Goal: Information Seeking & Learning: Understand process/instructions

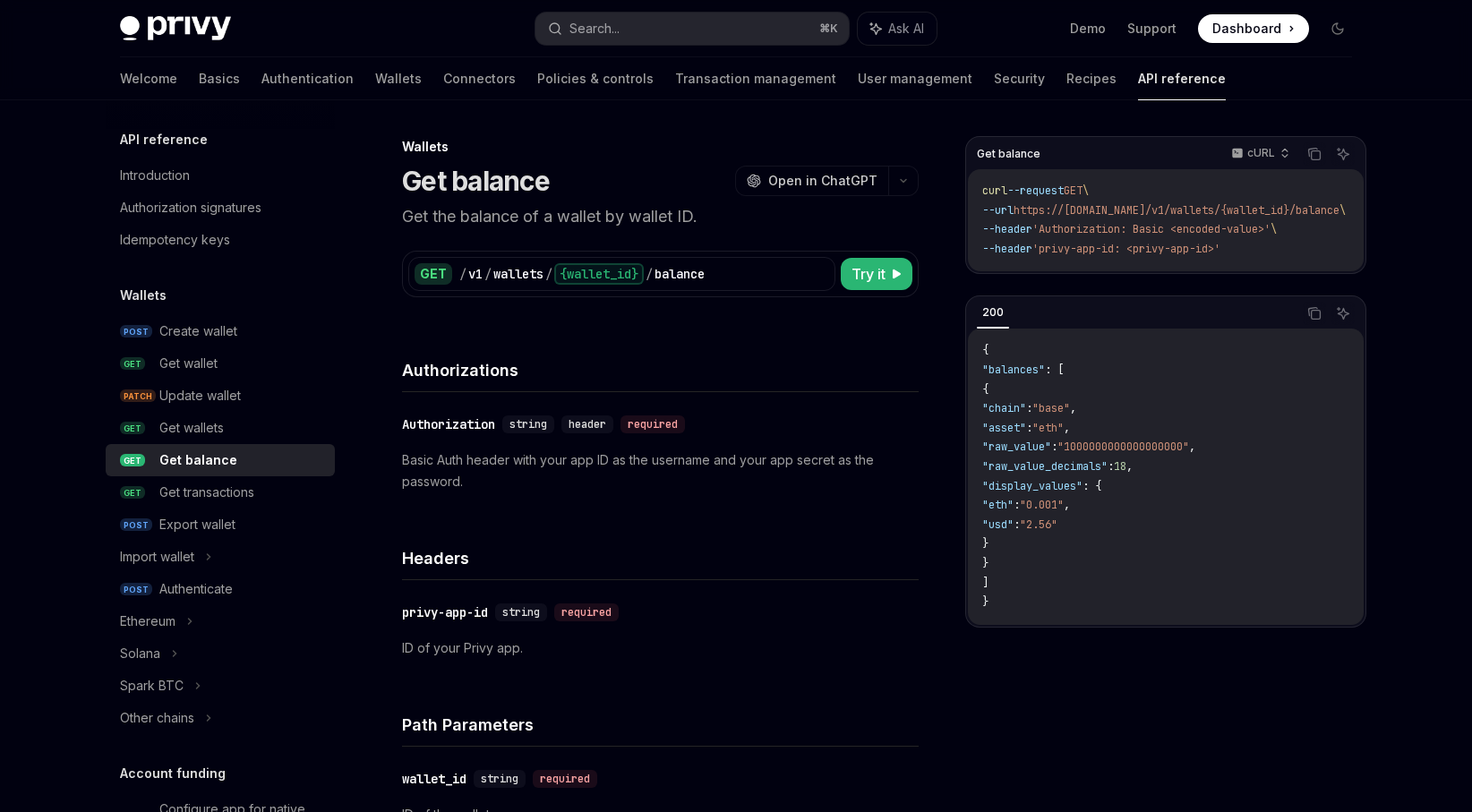
scroll to position [169, 0]
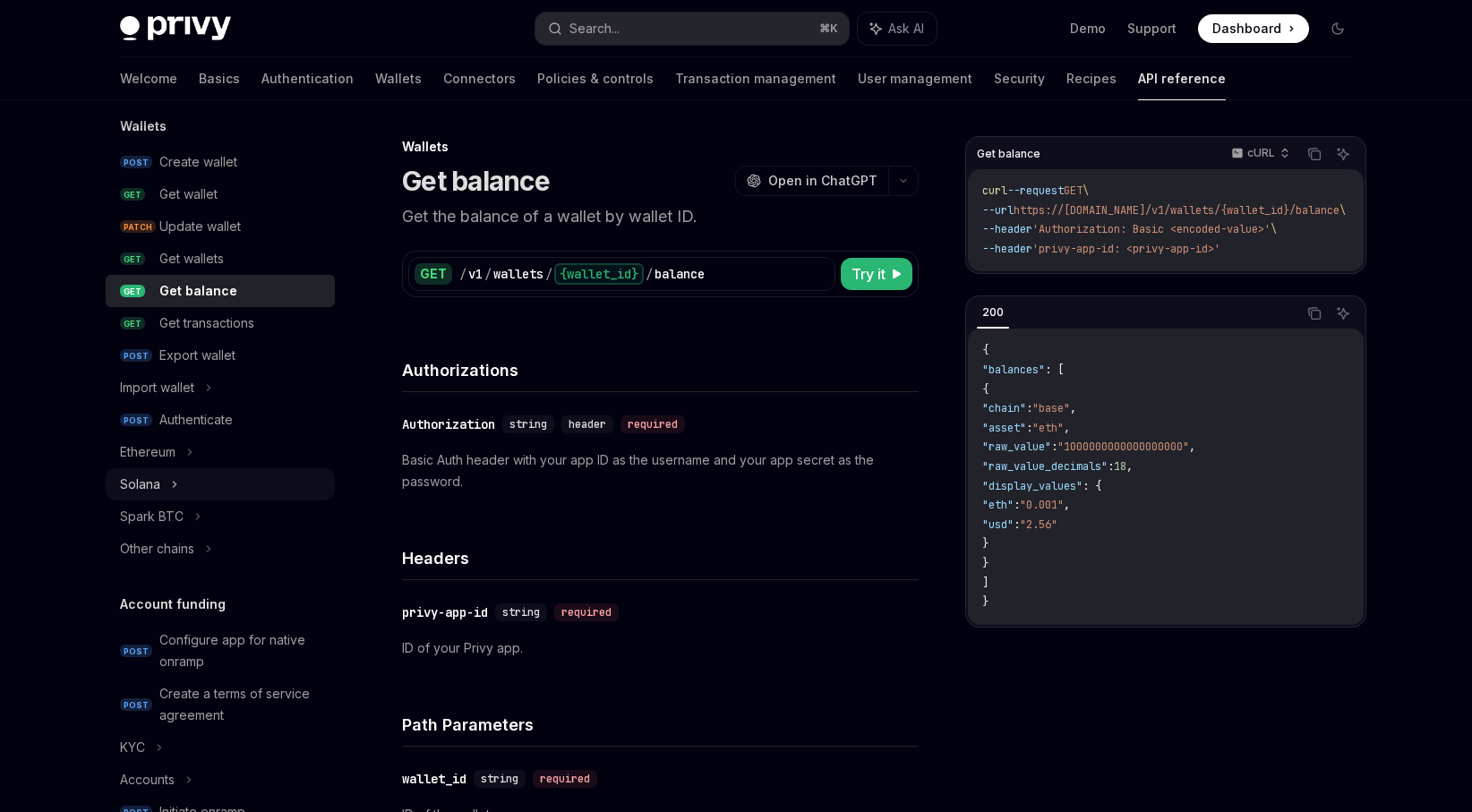
click at [218, 484] on div "Solana" at bounding box center [220, 483] width 229 height 32
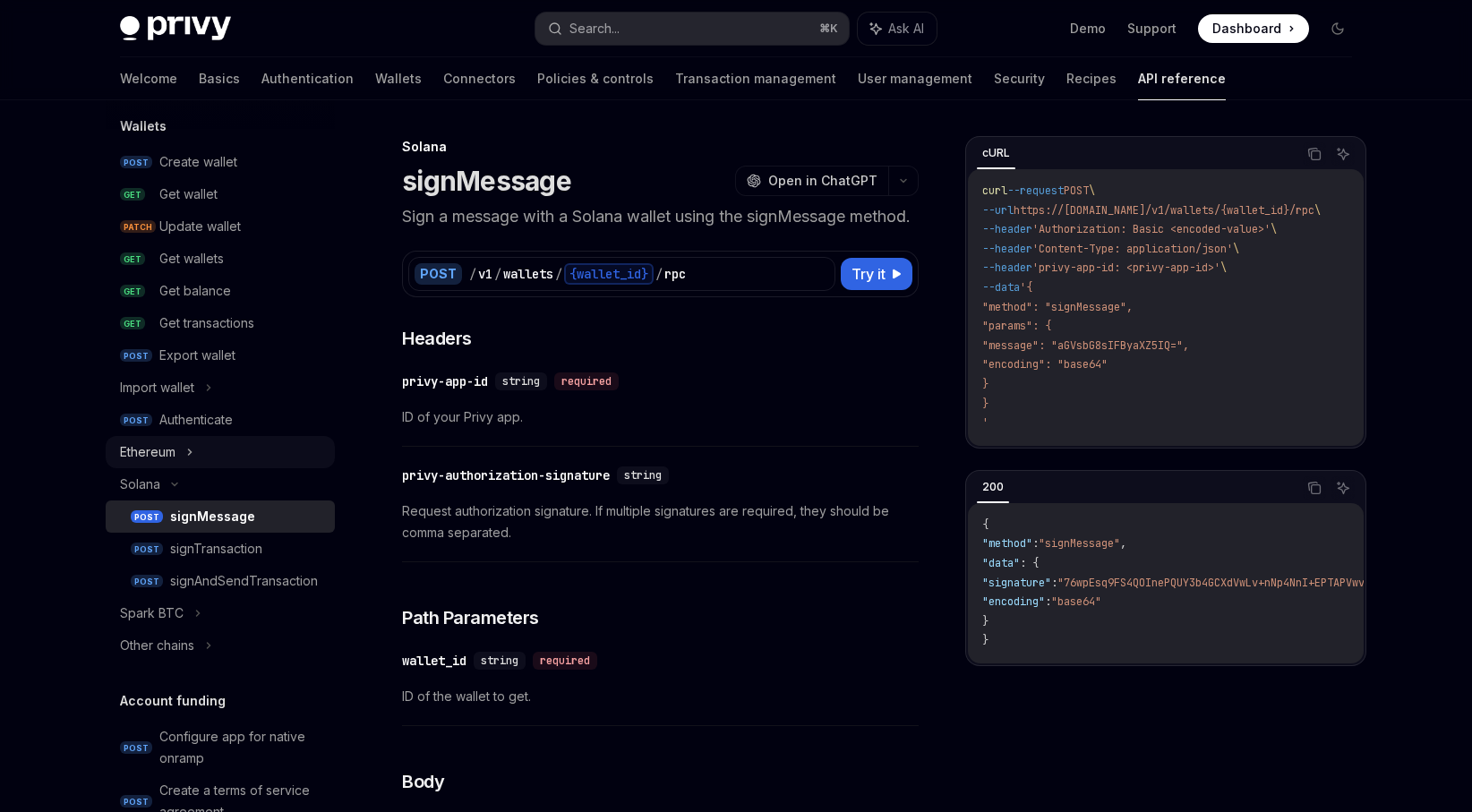
click at [210, 456] on div "Ethereum" at bounding box center [220, 451] width 229 height 32
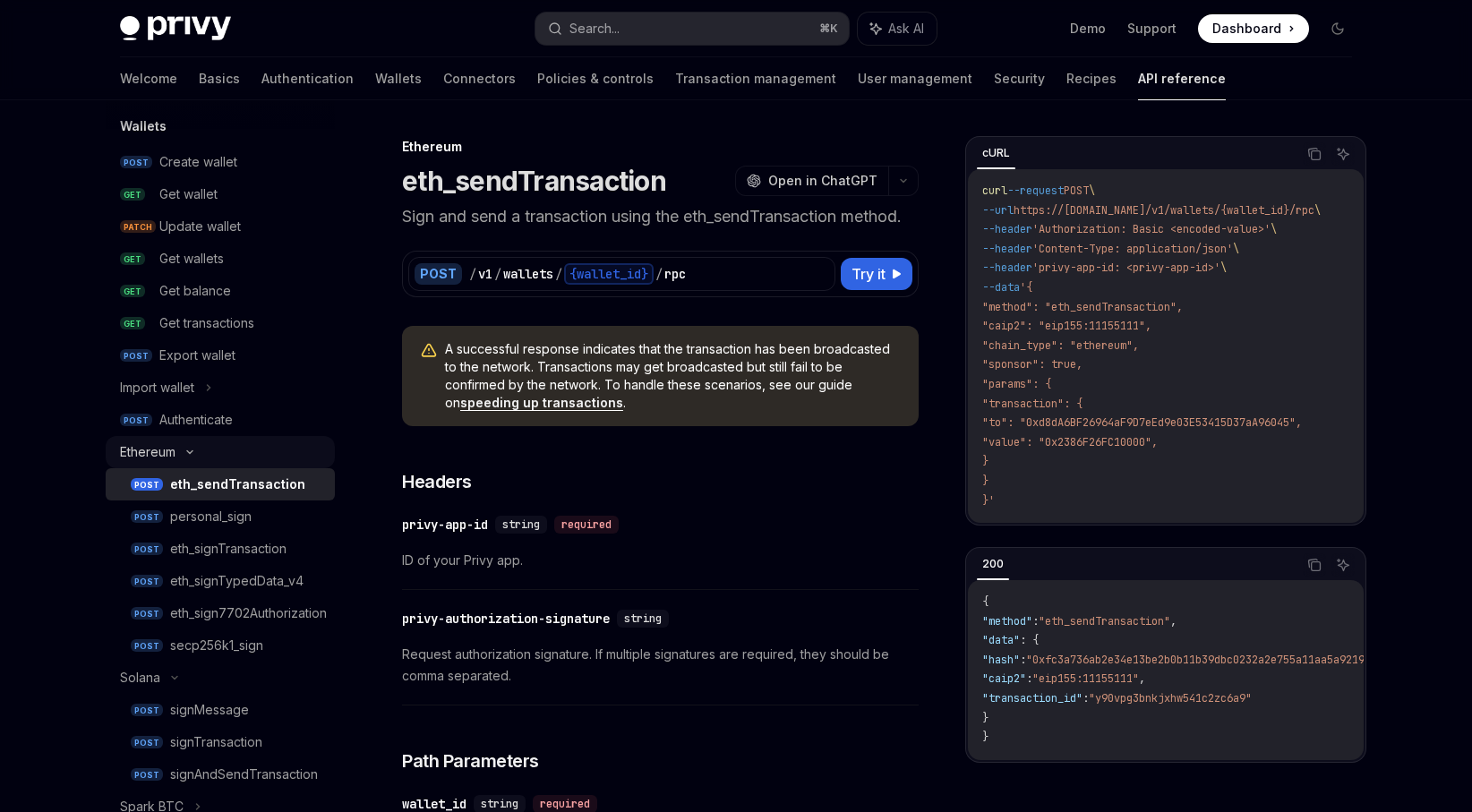
click at [210, 455] on div "Ethereum" at bounding box center [220, 451] width 229 height 32
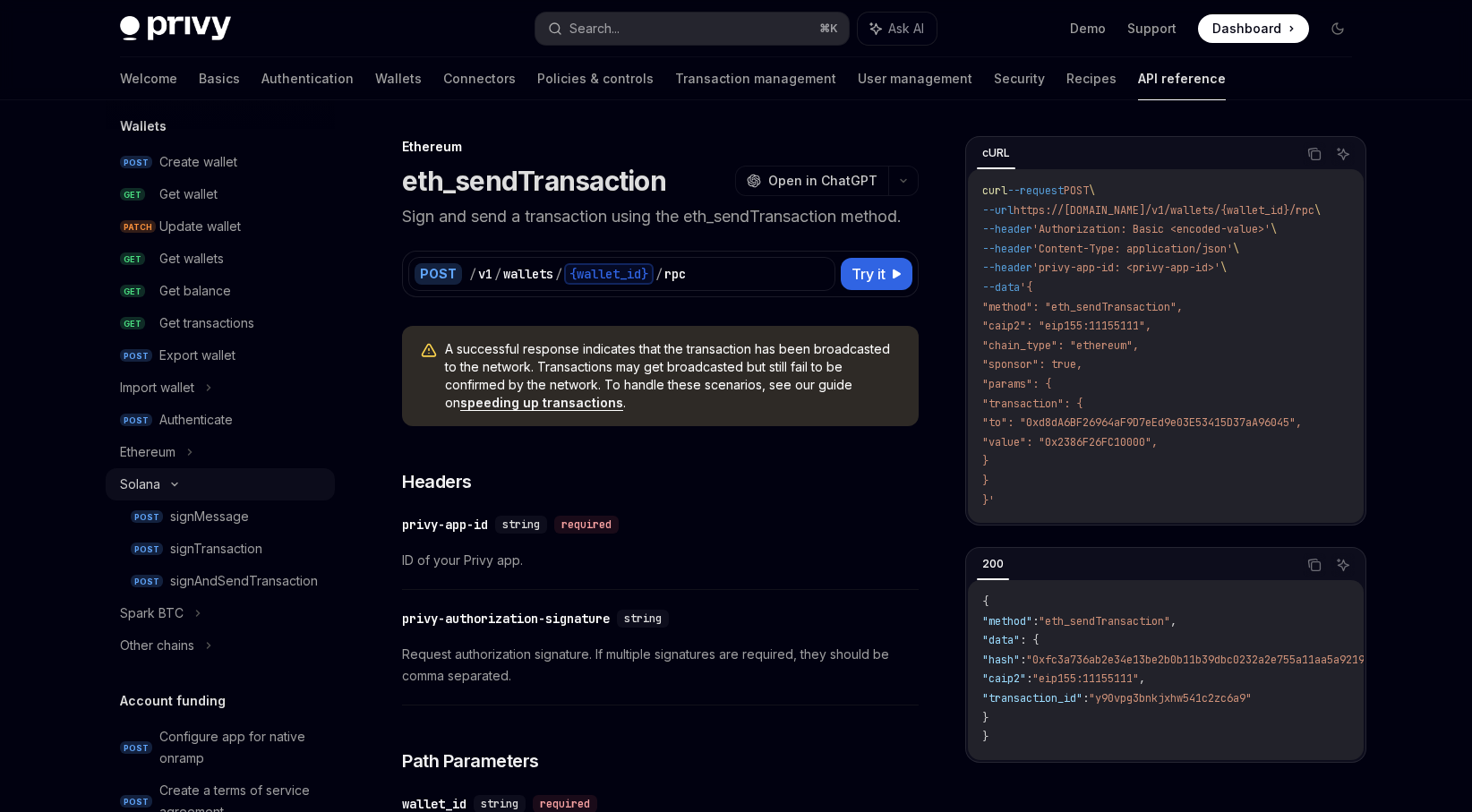
click at [202, 492] on div "Solana" at bounding box center [220, 483] width 229 height 32
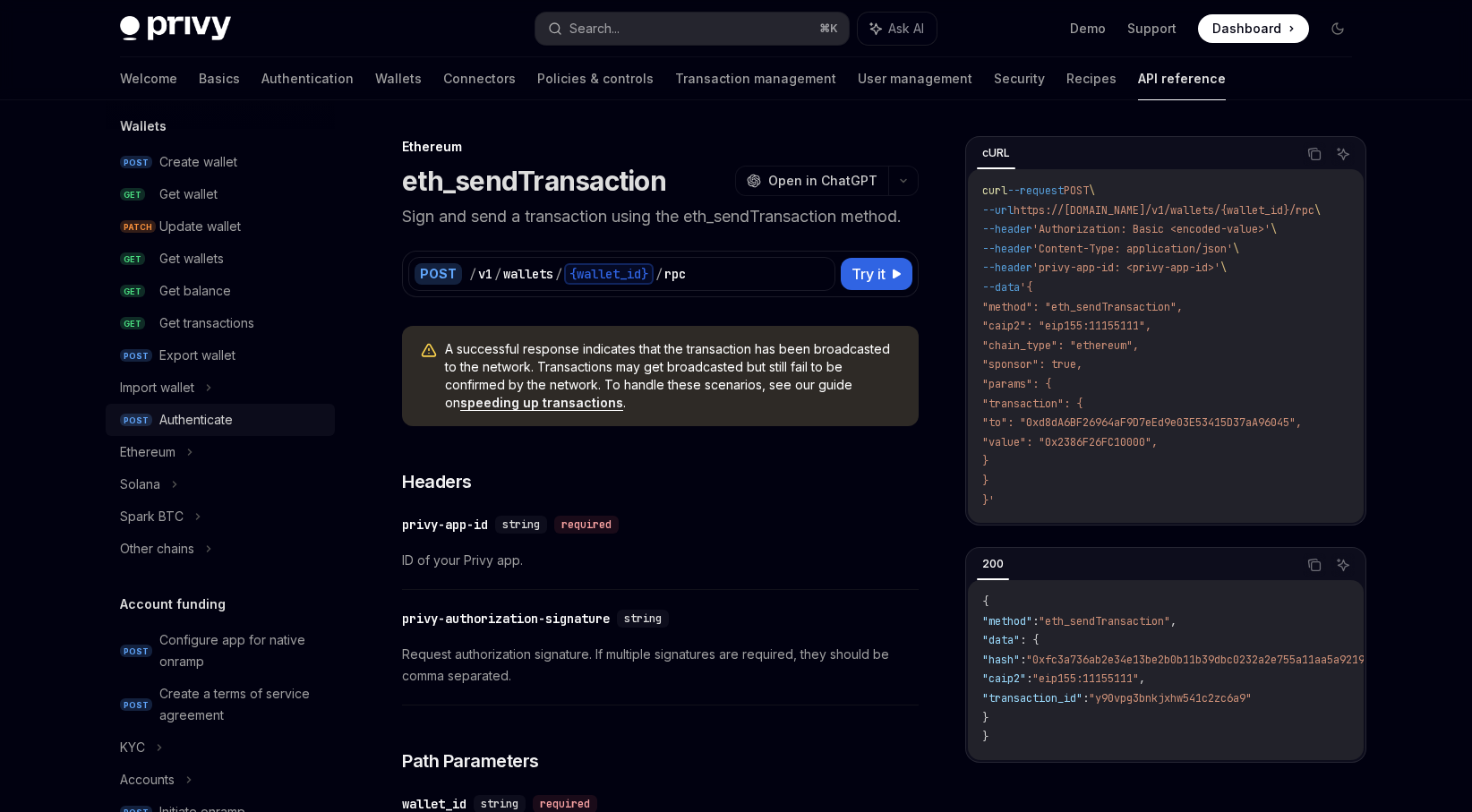
click at [230, 412] on div "Authenticate" at bounding box center [196, 419] width 73 height 21
type textarea "*"
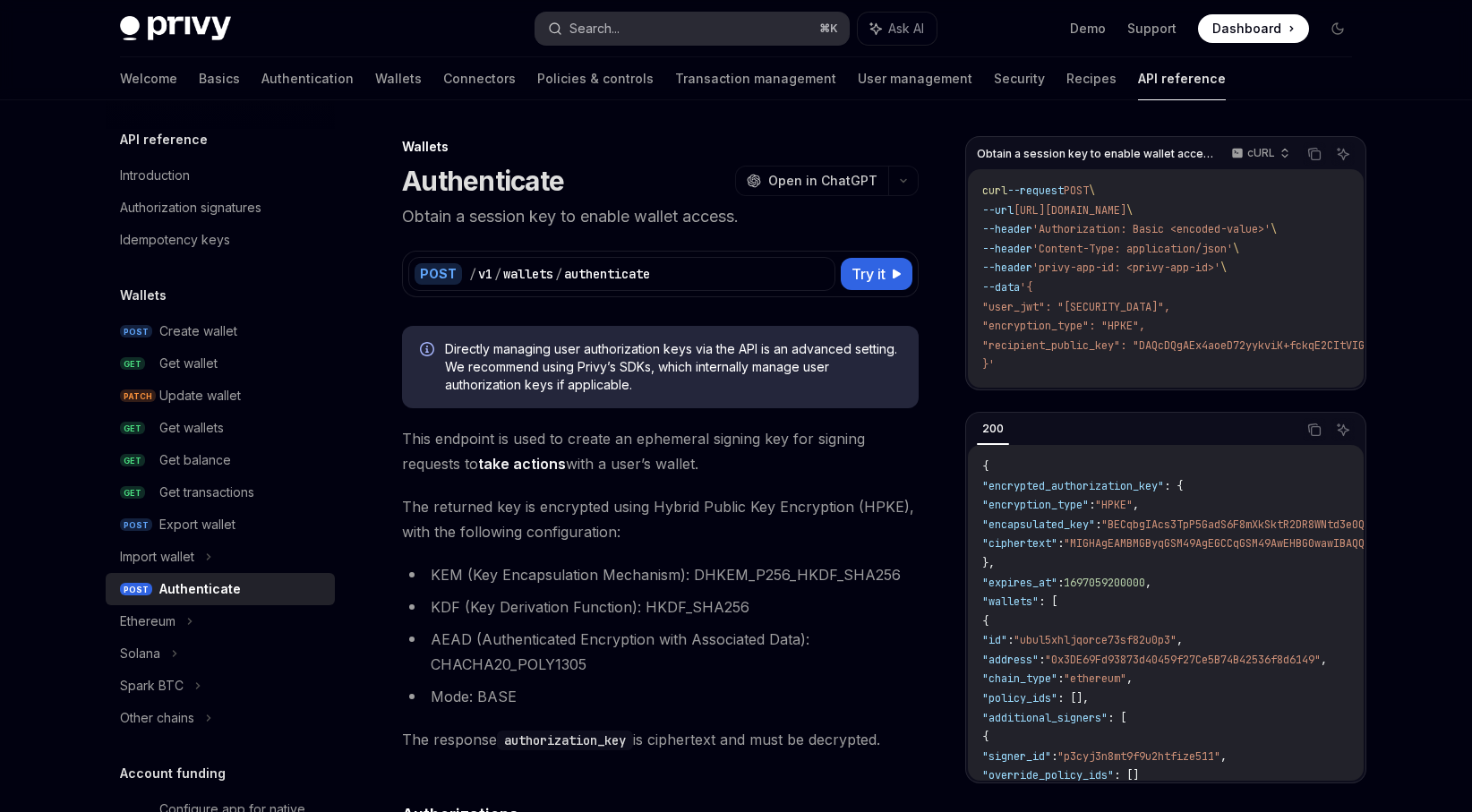
click at [703, 31] on button "Search... ⌘ K" at bounding box center [692, 28] width 313 height 32
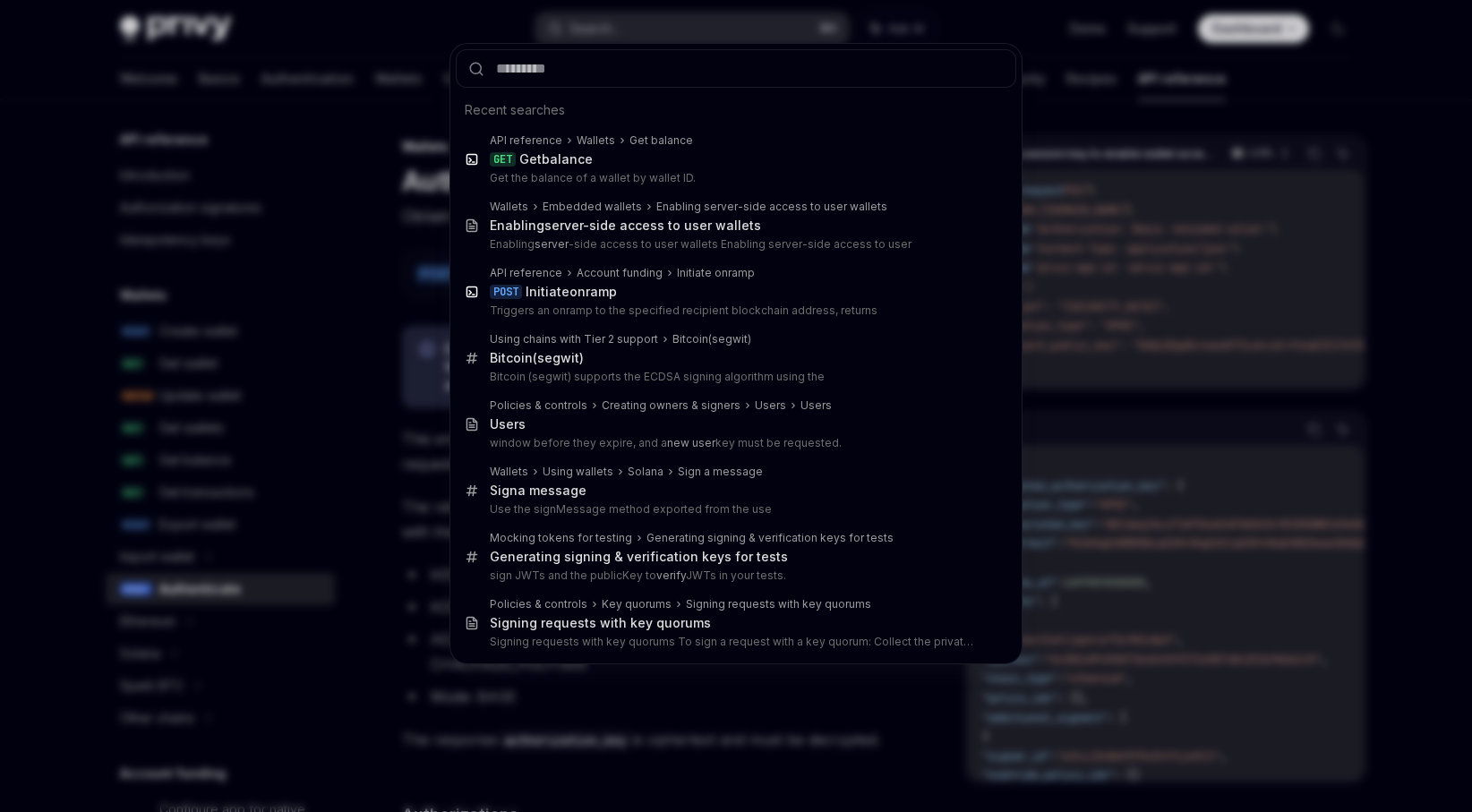
click at [703, 31] on div "Recent searches API reference Wallets Get balance GET Get balance Get the balan…" at bounding box center [736, 406] width 1472 height 812
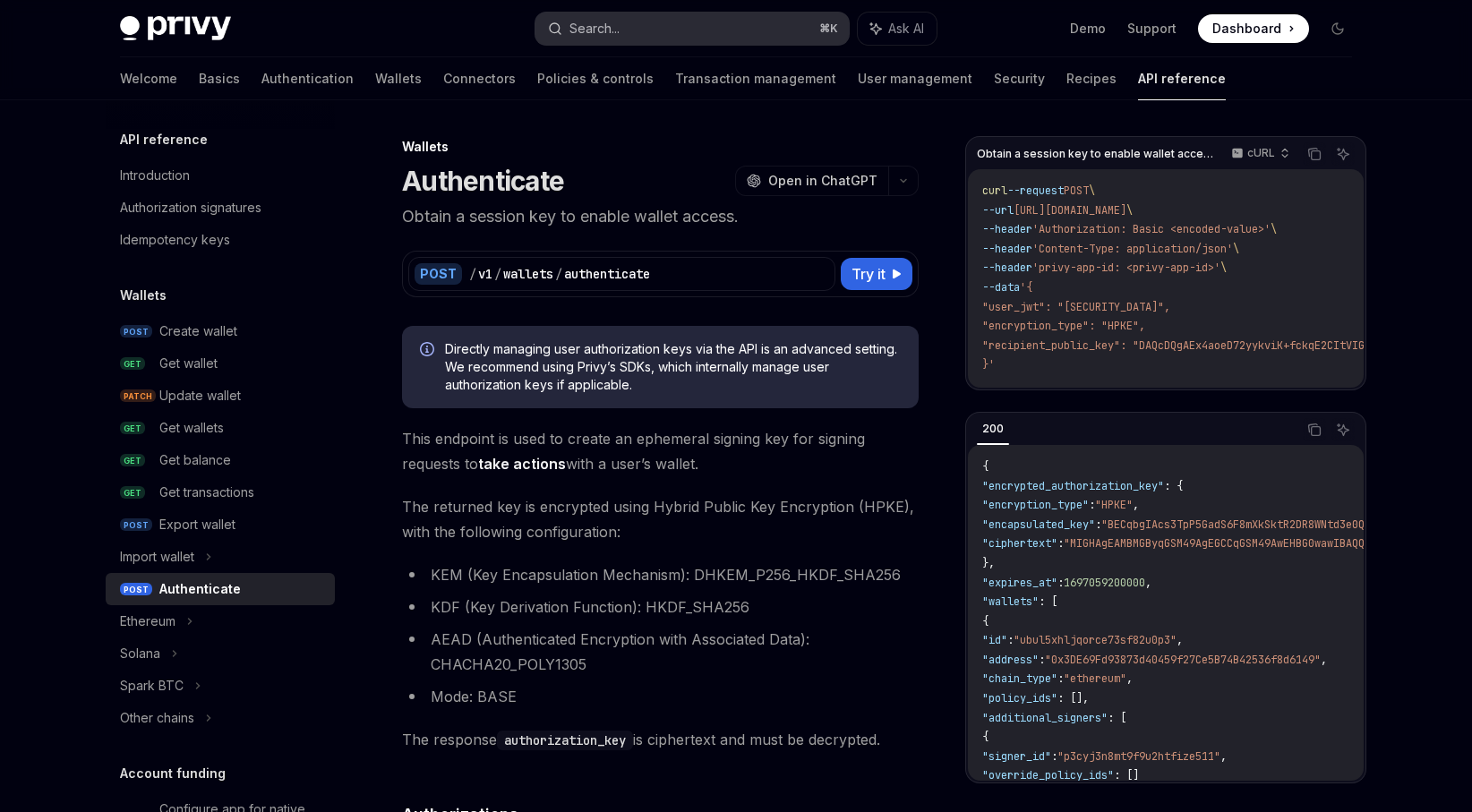
click at [767, 41] on button "Search... ⌘ K" at bounding box center [692, 28] width 313 height 32
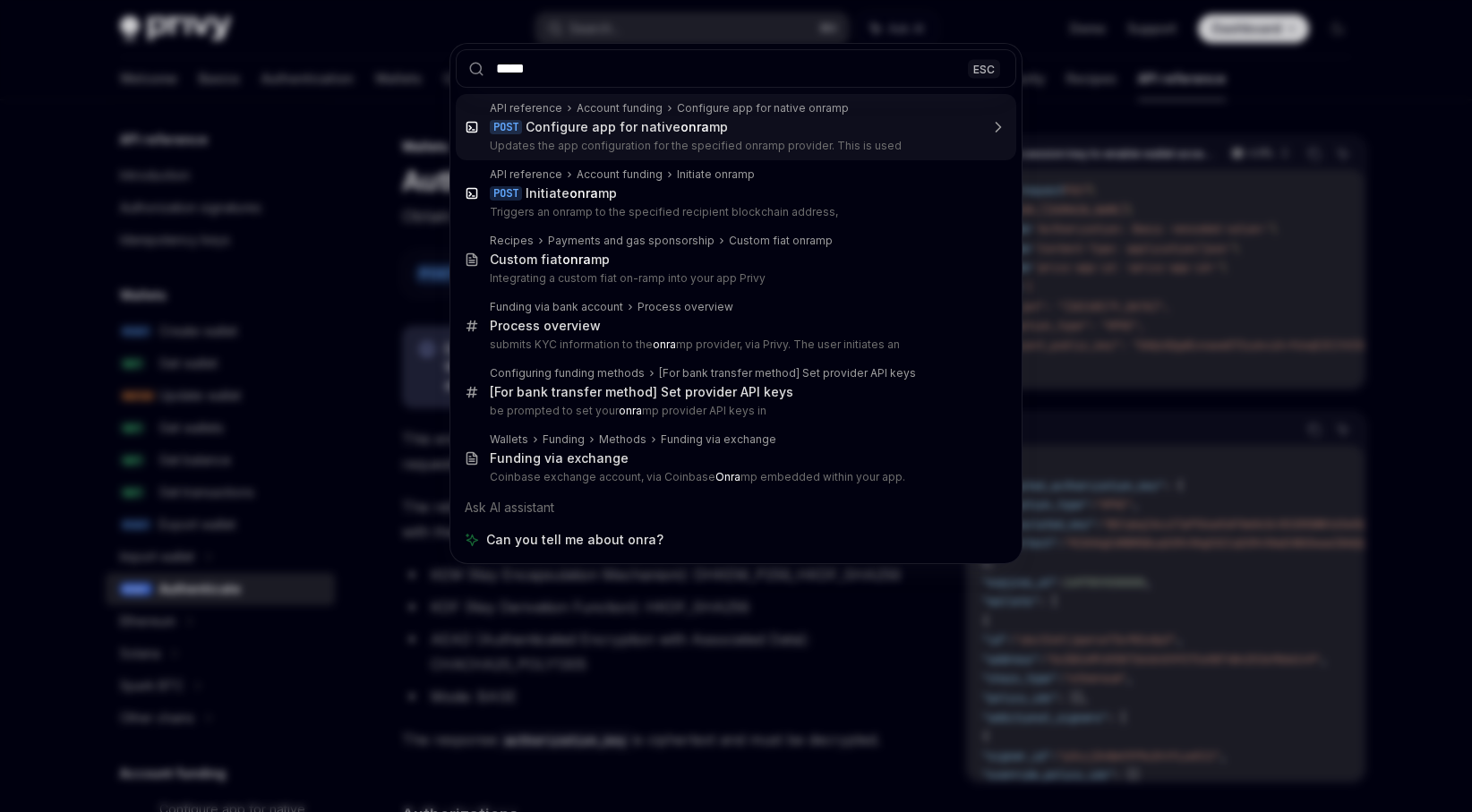
type input "******"
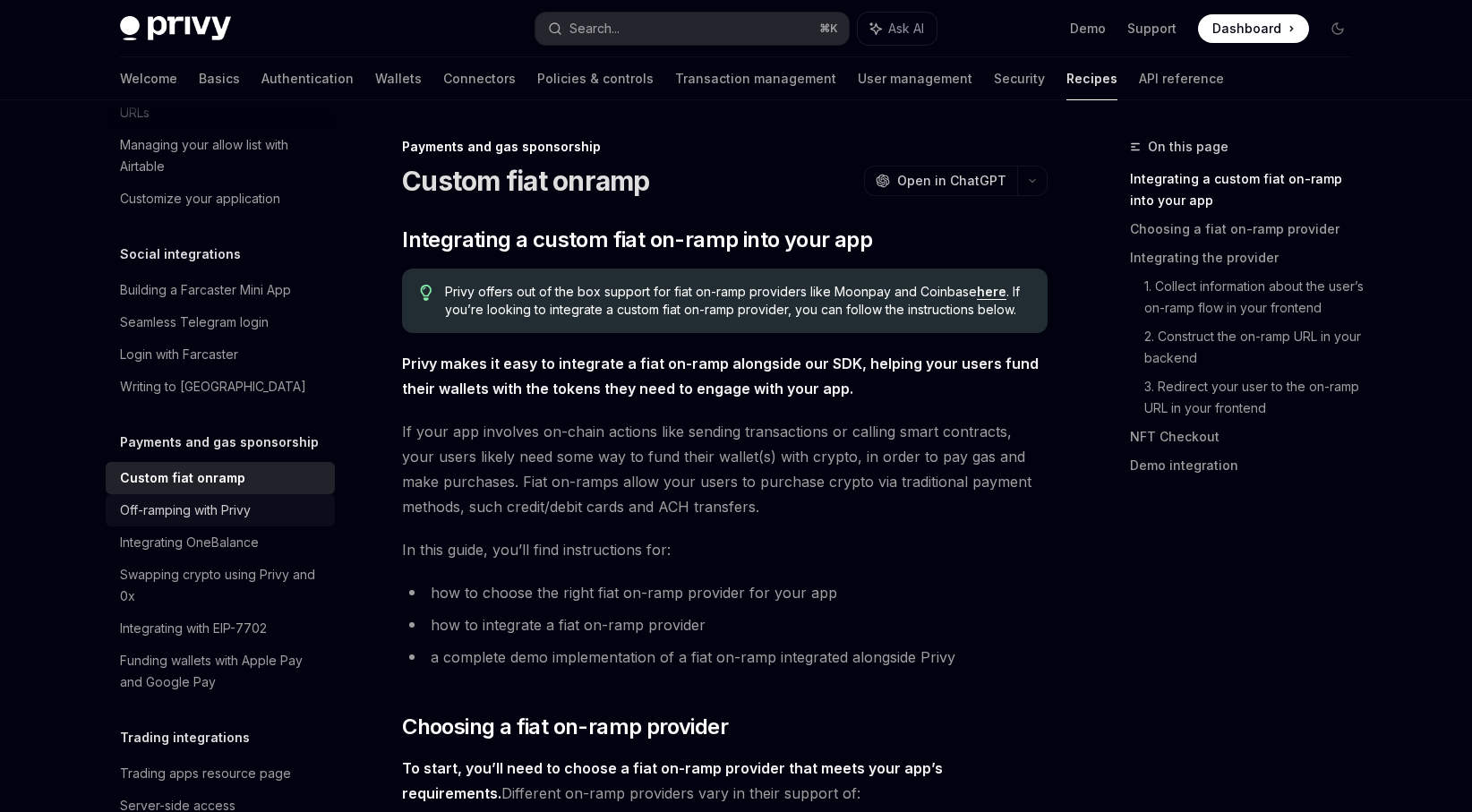
click at [277, 500] on div "Off-ramping with Privy" at bounding box center [222, 510] width 204 height 21
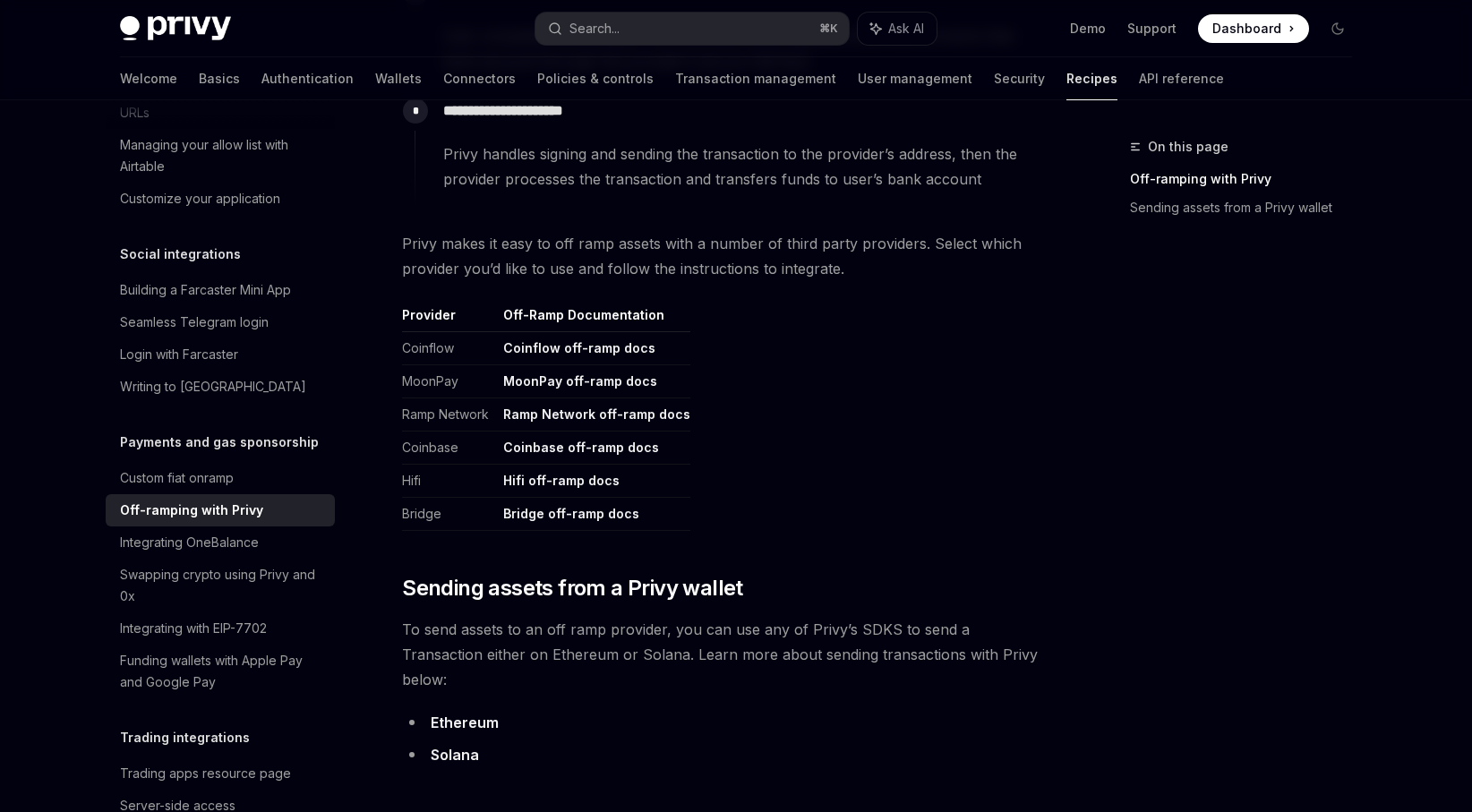
scroll to position [783, 0]
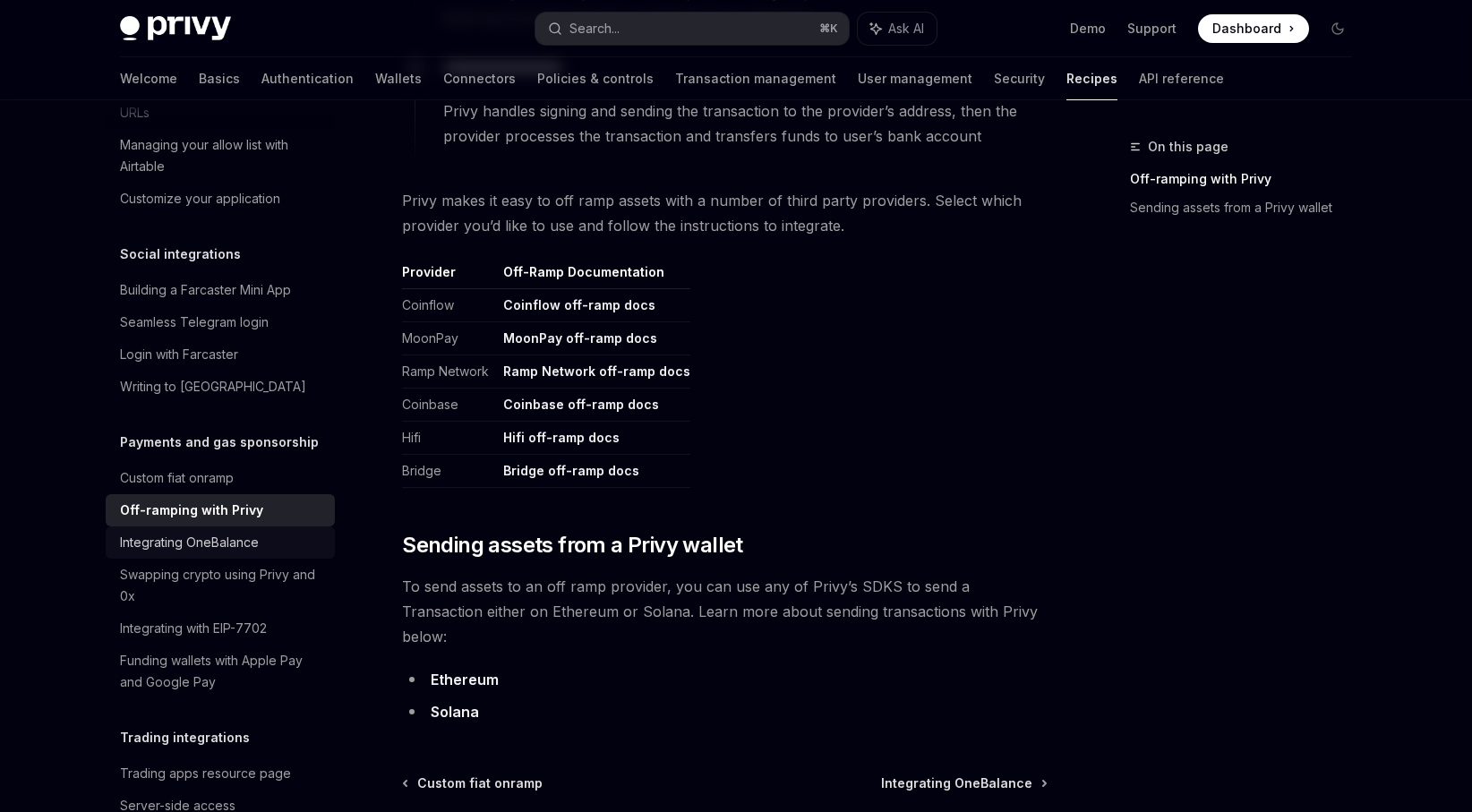
click at [284, 532] on div "Integrating OneBalance" at bounding box center [222, 542] width 204 height 21
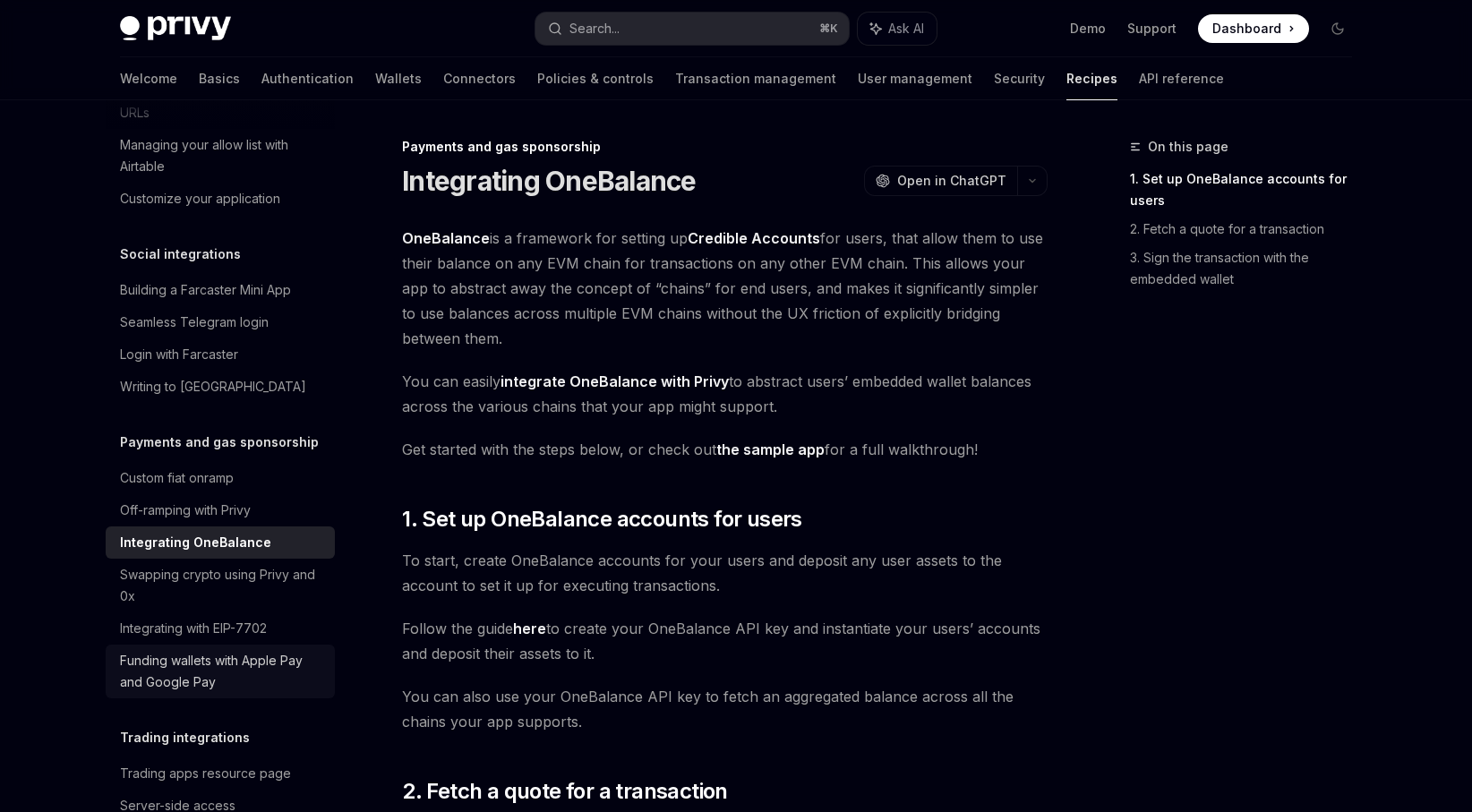
click at [294, 662] on div "Funding wallets with Apple Pay and Google Pay" at bounding box center [222, 671] width 204 height 43
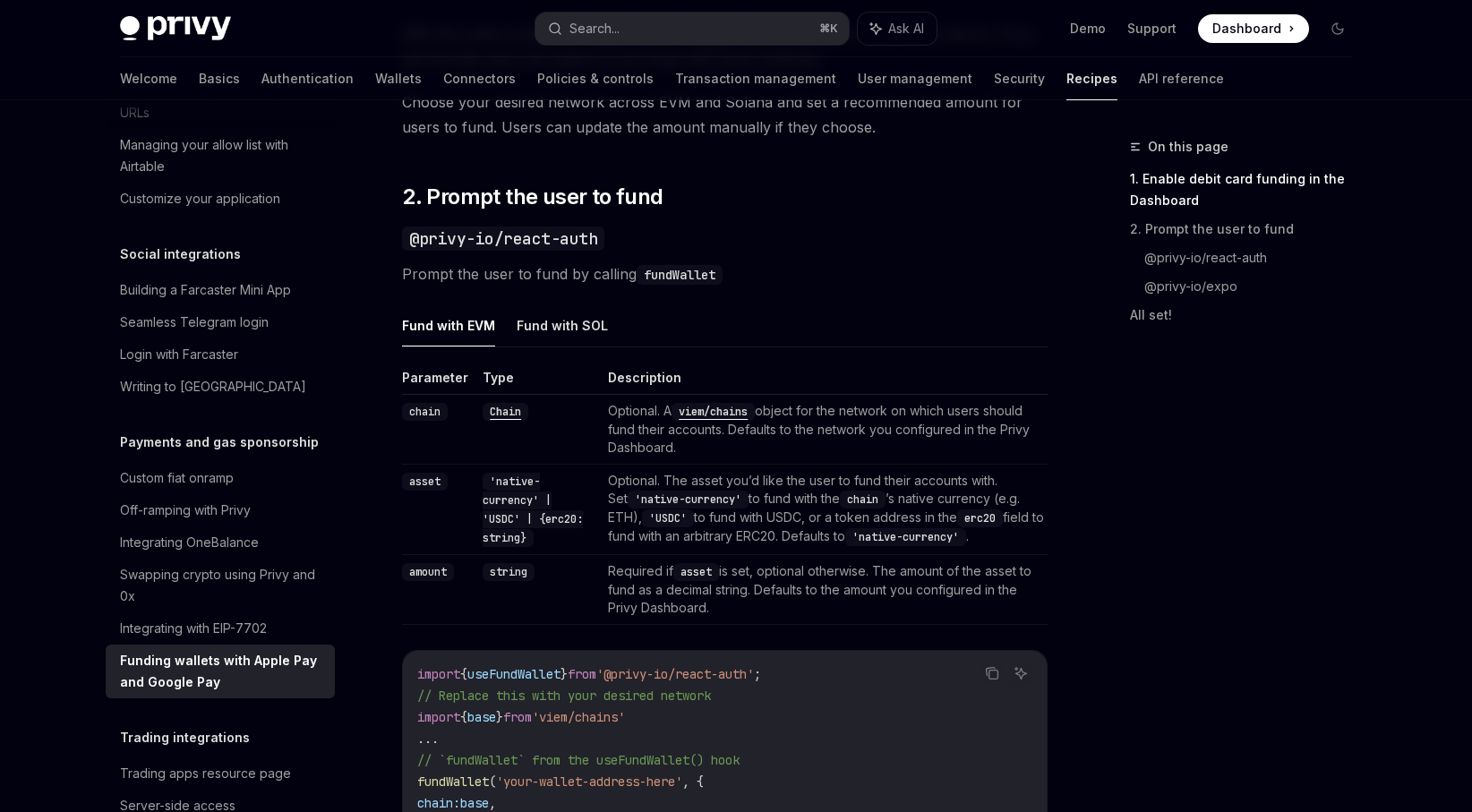
scroll to position [1122, 0]
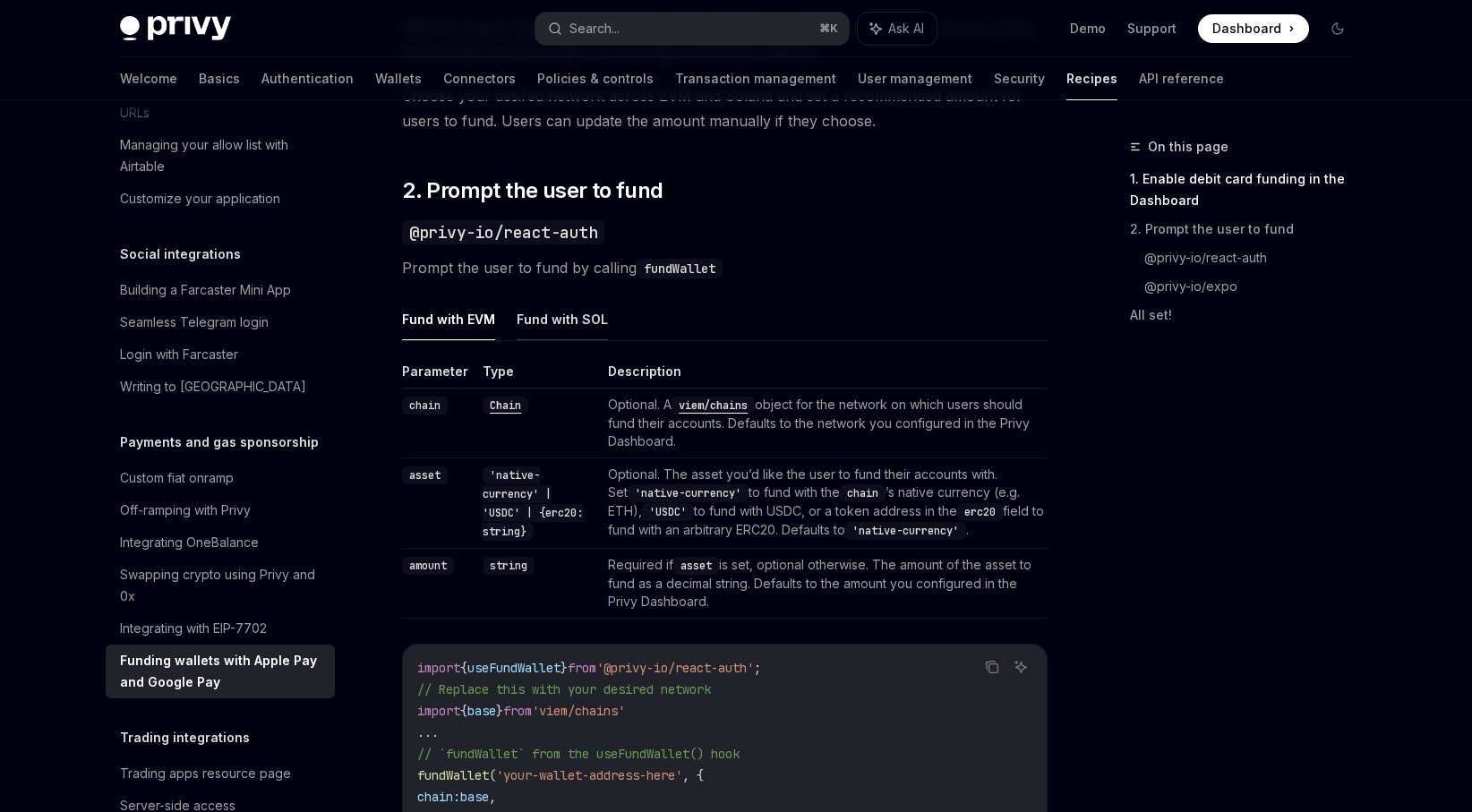
click at [583, 321] on button "Fund with SOL" at bounding box center [562, 319] width 92 height 42
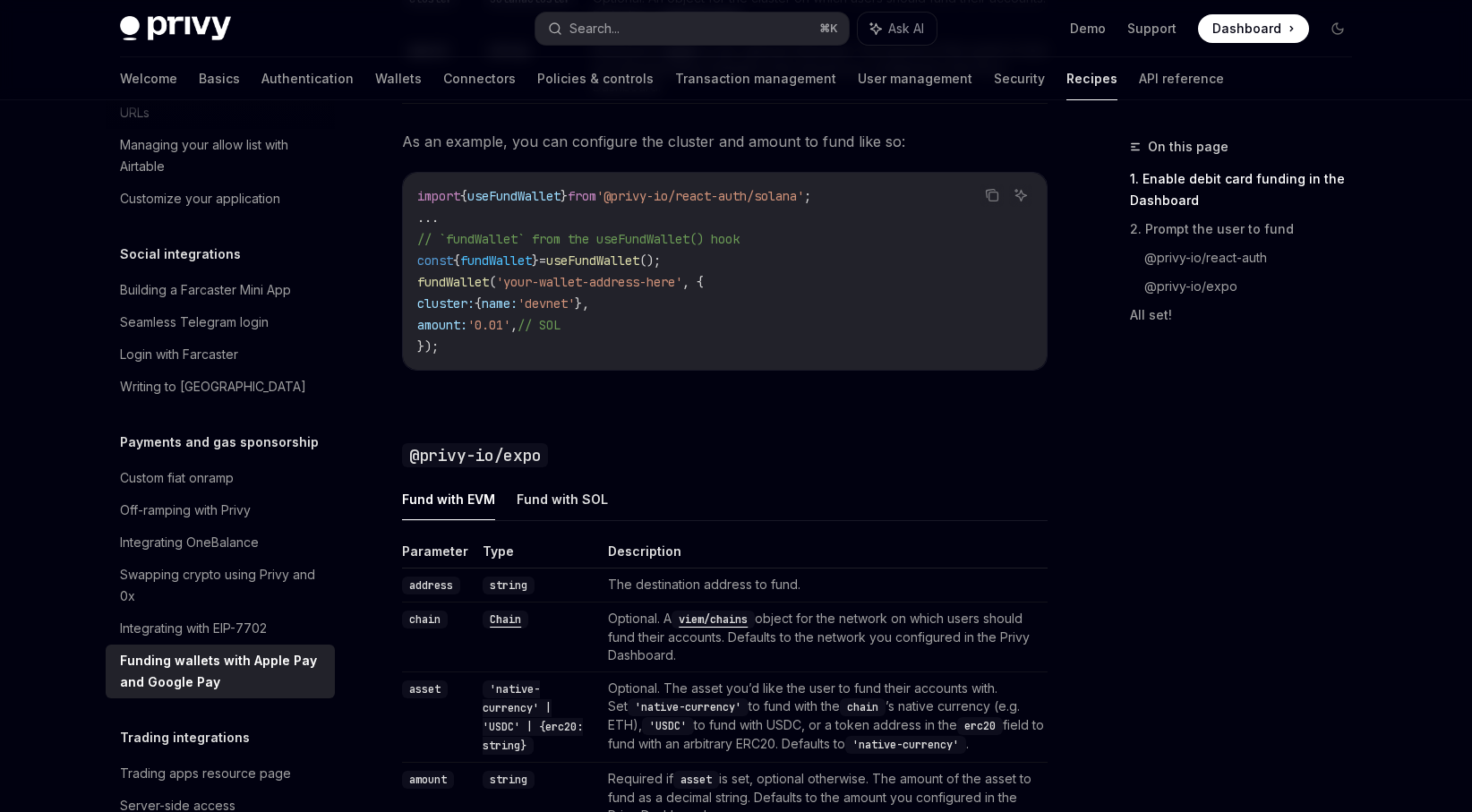
scroll to position [1563, 0]
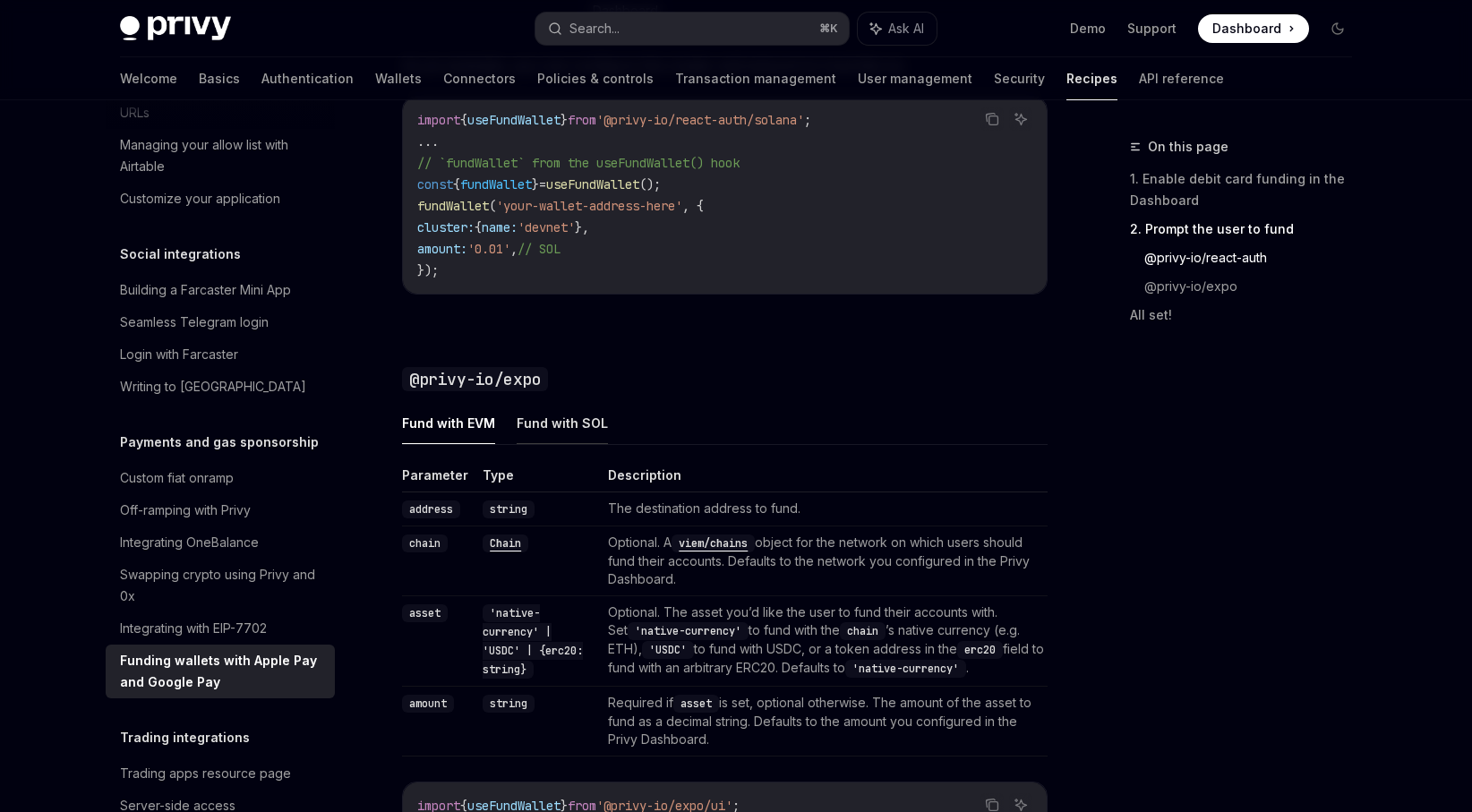
click at [570, 430] on button "Fund with SOL" at bounding box center [562, 423] width 92 height 42
type textarea "*"
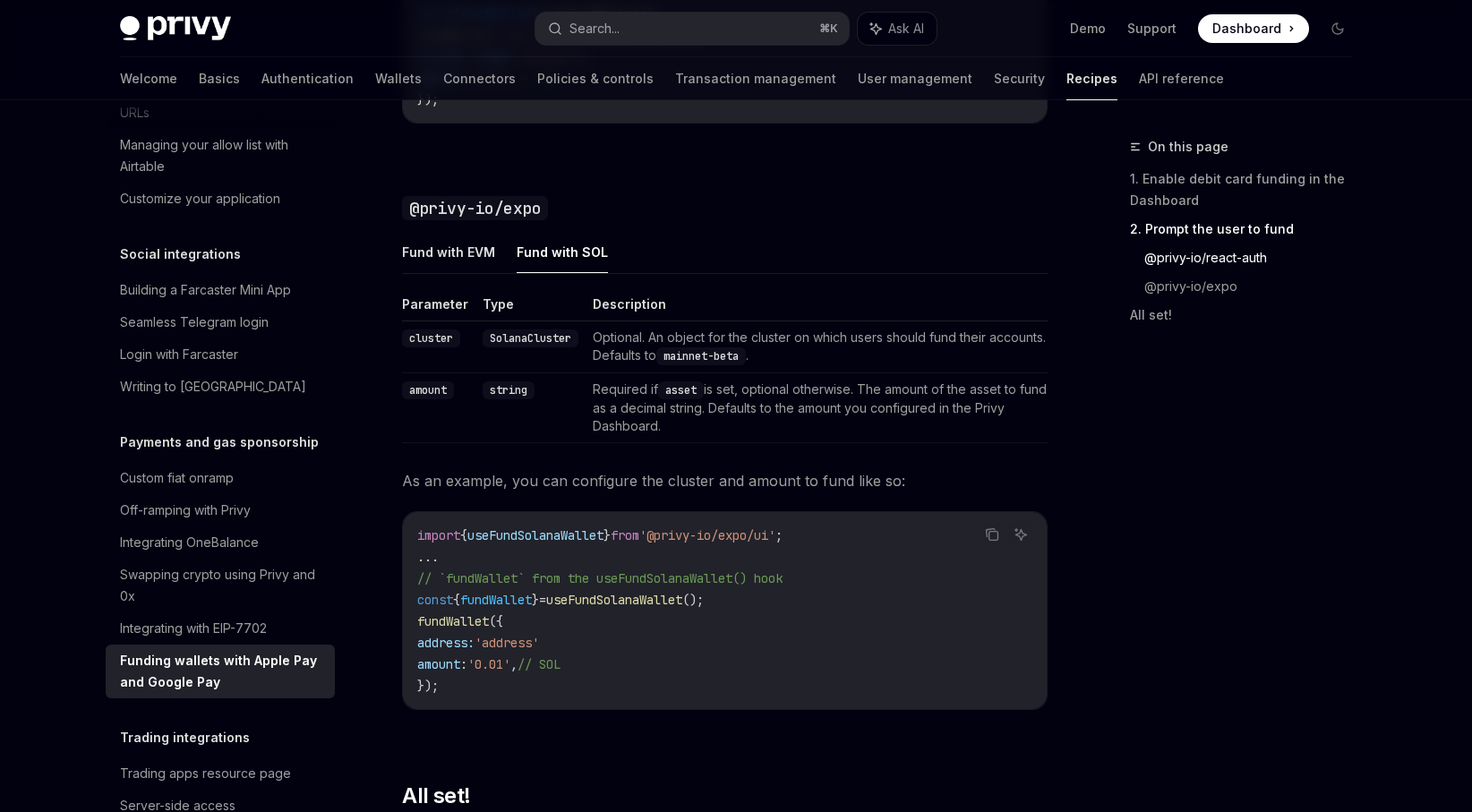
scroll to position [1922, 0]
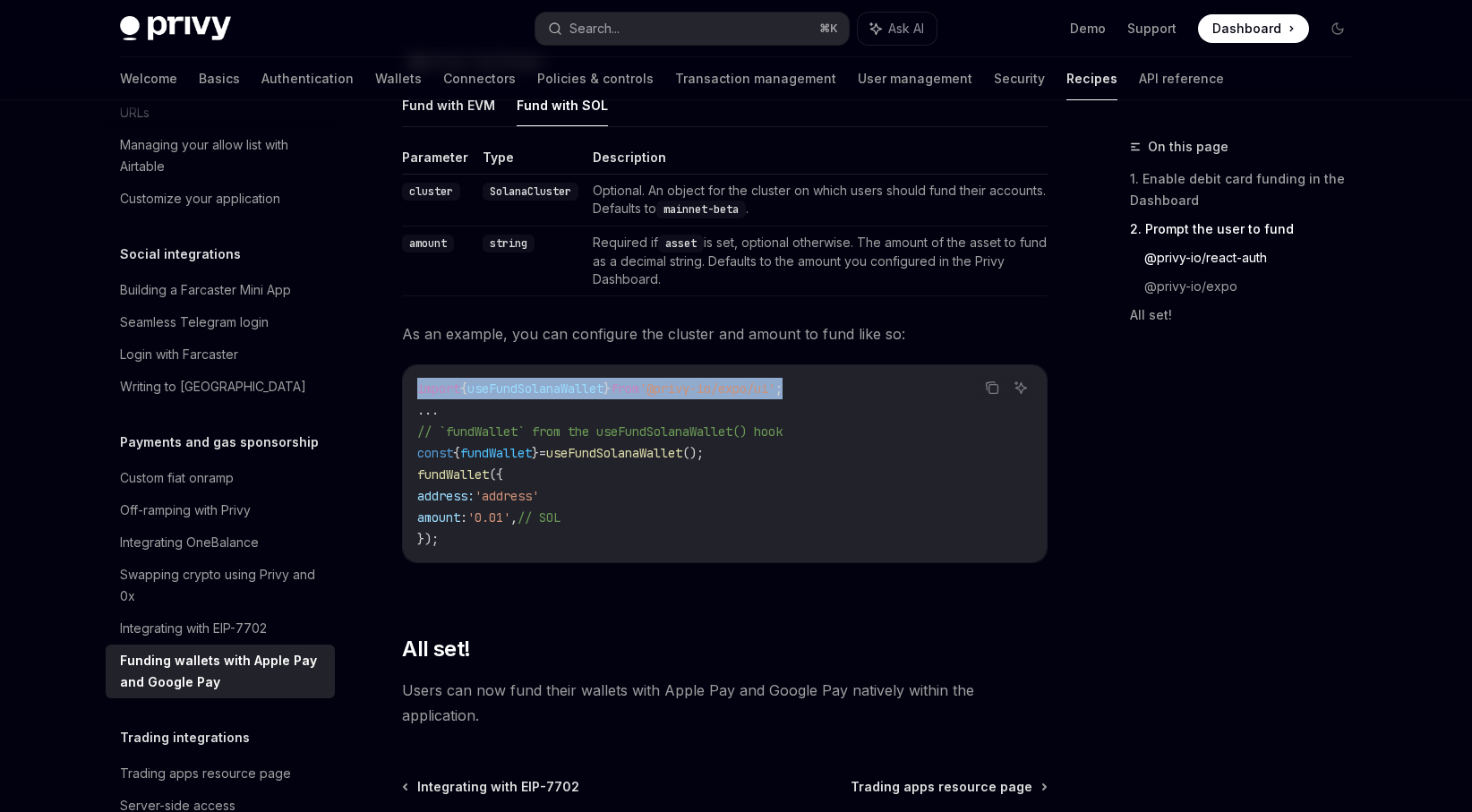
drag, startPoint x: 848, startPoint y: 391, endPoint x: 394, endPoint y: 391, distance: 454.0
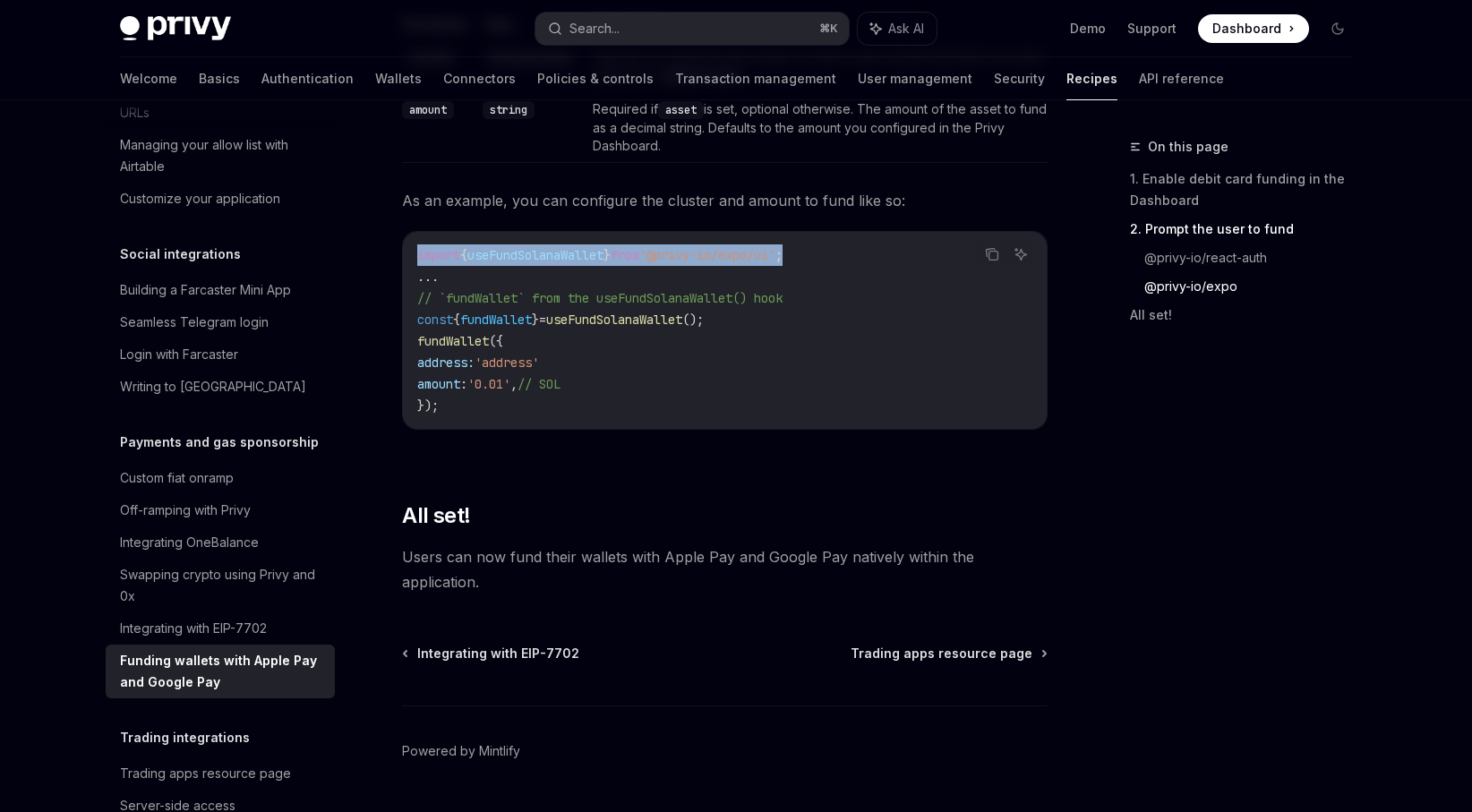
scroll to position [2057, 0]
copy span "import { useFundSolanaWallet } from '@privy-io/expo/ui' ;"
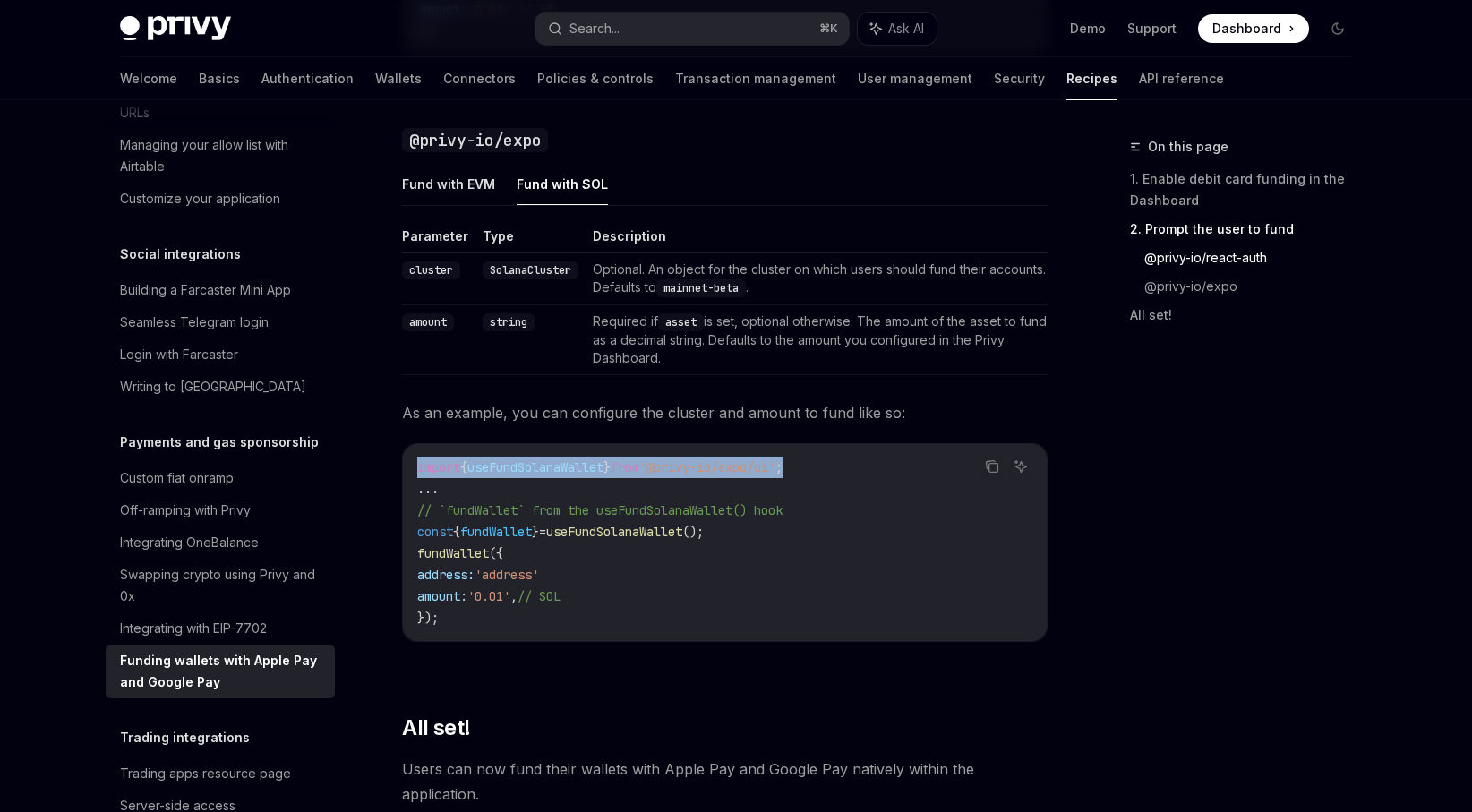
scroll to position [1838, 0]
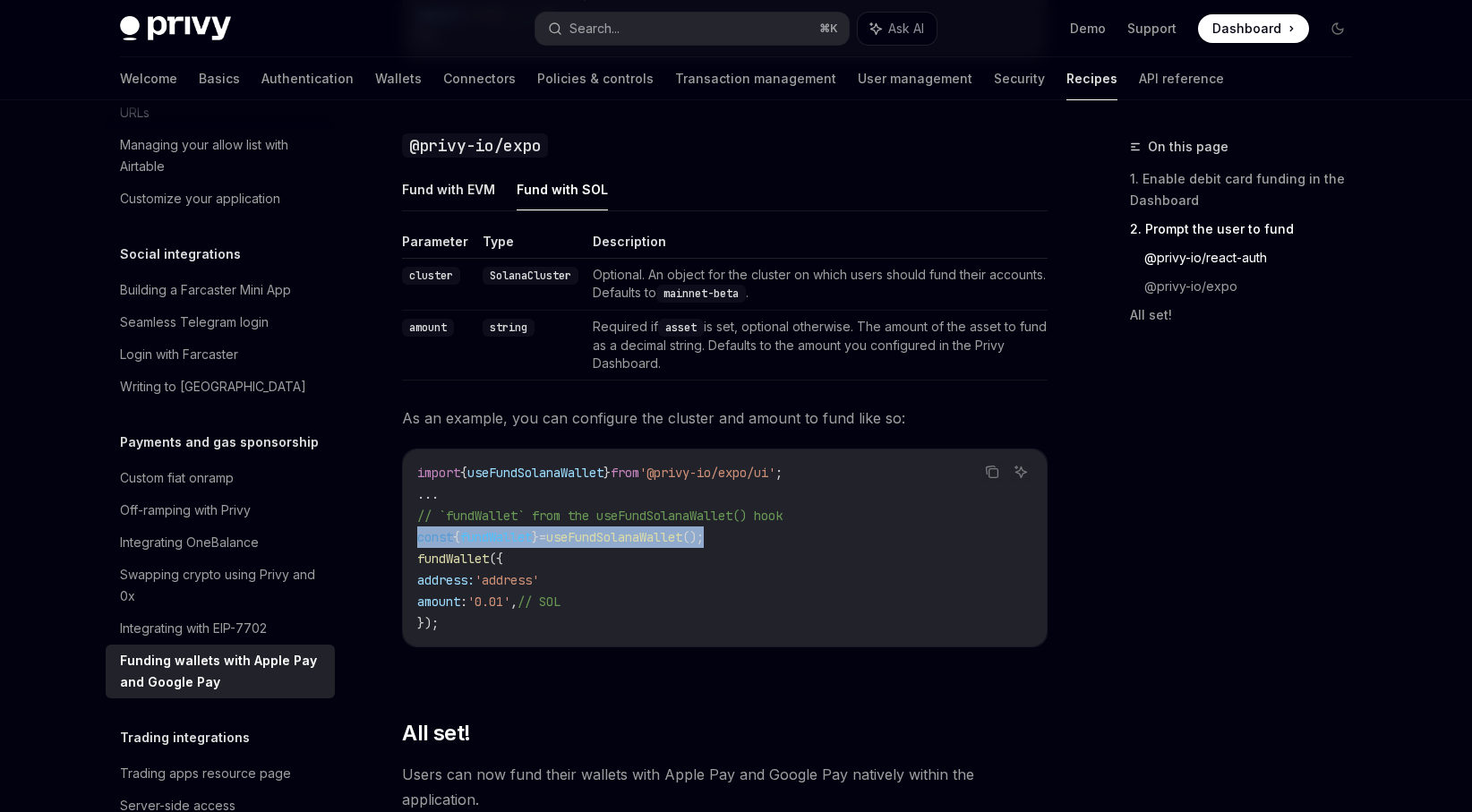
drag, startPoint x: 776, startPoint y: 538, endPoint x: 403, endPoint y: 532, distance: 373.0
click at [403, 532] on div "import { useFundSolanaWallet } from '@privy-io/expo/ui' ; ... // `fundWallet` f…" at bounding box center [725, 547] width 644 height 197
copy span "const { fundWallet } = useFundSolanaWallet ();"
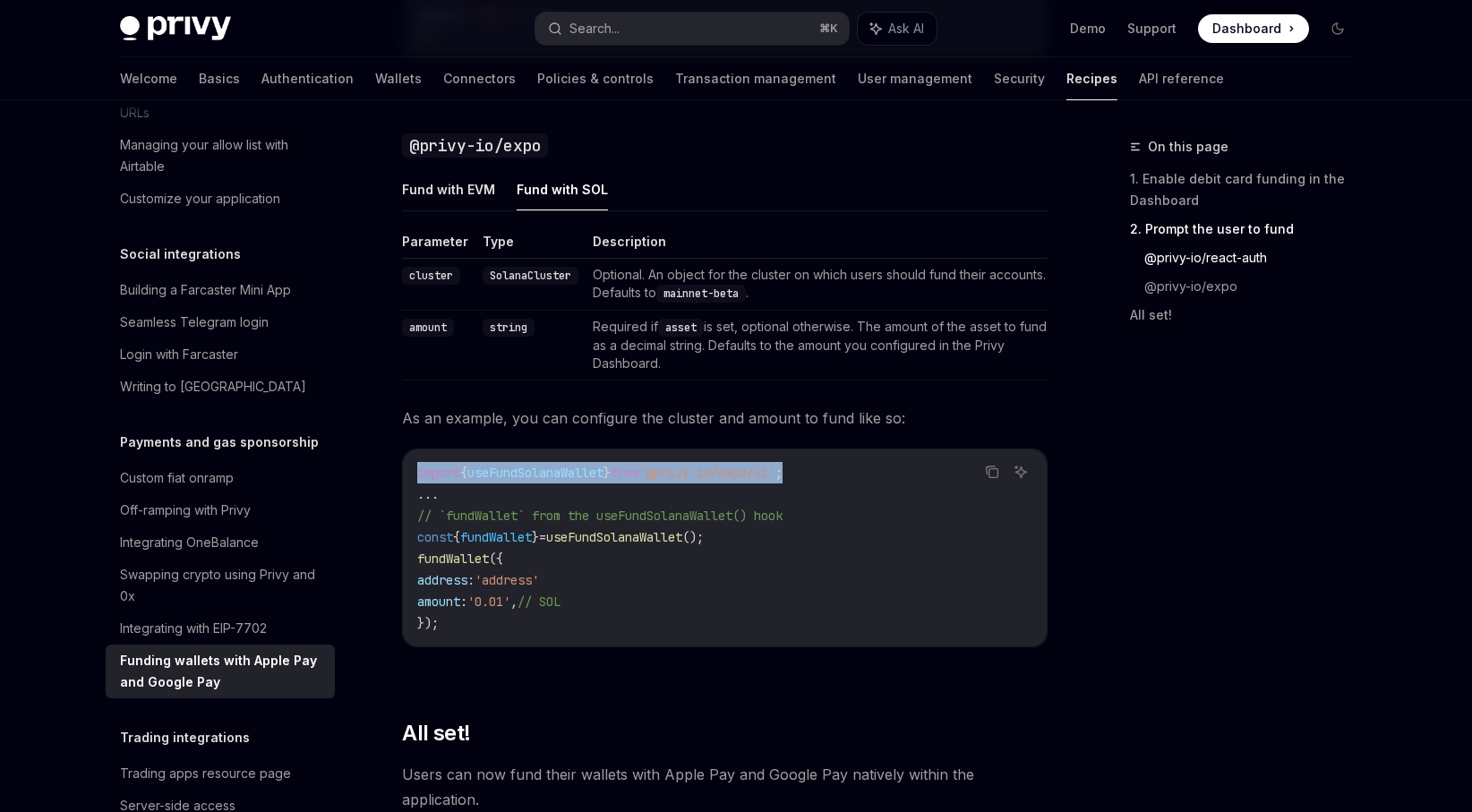
drag, startPoint x: 843, startPoint y: 467, endPoint x: 406, endPoint y: 466, distance: 437.0
click at [406, 466] on div "import { useFundSolanaWallet } from '@privy-io/expo/ui' ; ... // `fundWallet` f…" at bounding box center [725, 547] width 644 height 197
copy span "import { useFundSolanaWallet } from '@privy-io/expo/ui' ;"
